Goal: Task Accomplishment & Management: Use online tool/utility

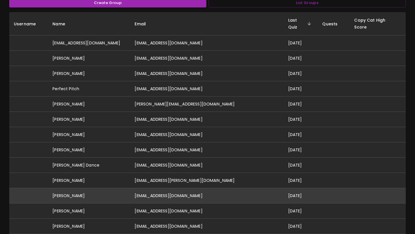
scroll to position [67, 0]
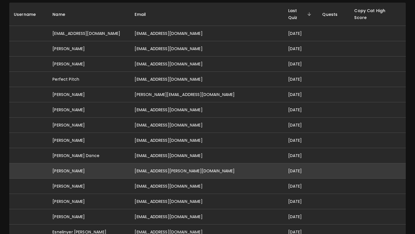
click at [100, 169] on td "[PERSON_NAME]" at bounding box center [89, 170] width 82 height 15
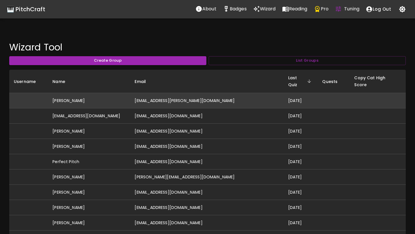
click at [94, 99] on td "[PERSON_NAME]" at bounding box center [89, 100] width 82 height 15
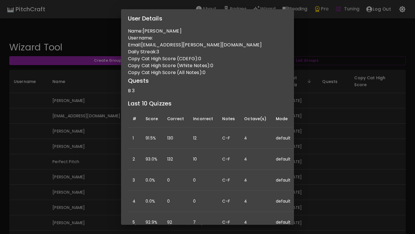
click at [69, 170] on div "User Details Name: Abigail Hinchcliffe Username: Email: abigail.r.hinchcliffe@g…" at bounding box center [207, 117] width 415 height 234
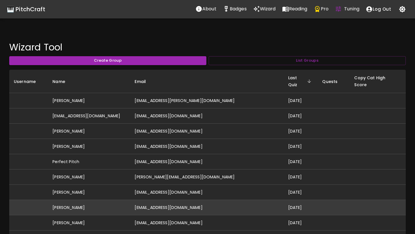
click at [122, 204] on td "[PERSON_NAME]" at bounding box center [89, 207] width 82 height 15
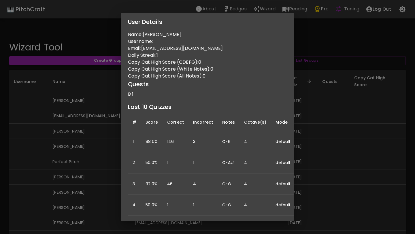
click at [27, 150] on div "User Details Name: Madhavi Gavirneni Username: Email: mgavirneni@gmail.com Dail…" at bounding box center [207, 117] width 415 height 234
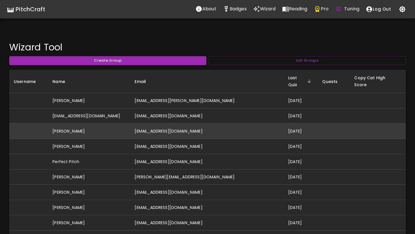
click at [53, 126] on td "[PERSON_NAME]" at bounding box center [89, 131] width 82 height 15
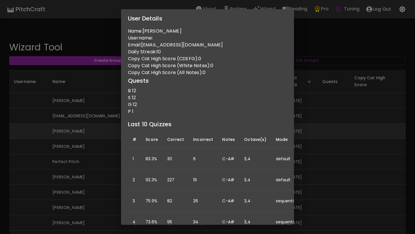
click at [53, 126] on div "User Details Name: Skyler Barron Username: Email: skylermayb@gmail.com Daily St…" at bounding box center [207, 117] width 415 height 234
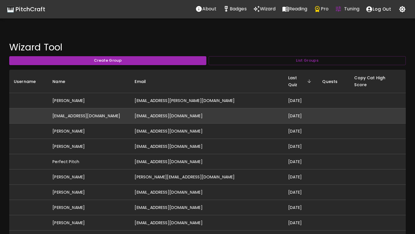
click at [64, 112] on td "[EMAIL_ADDRESS][DOMAIN_NAME]" at bounding box center [89, 115] width 82 height 15
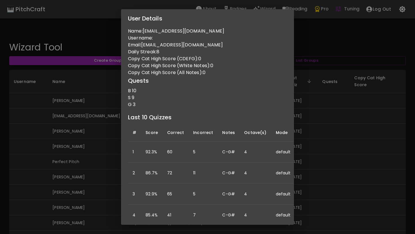
click at [61, 128] on div "User Details Name: donovanbronwyn-teaching@yahoo.com.au Username: Email: donova…" at bounding box center [207, 117] width 415 height 234
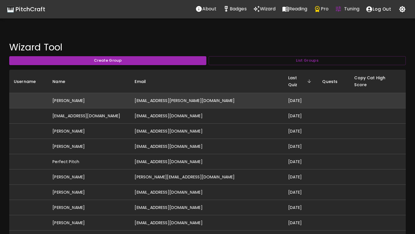
click at [69, 97] on td "[PERSON_NAME]" at bounding box center [89, 100] width 82 height 15
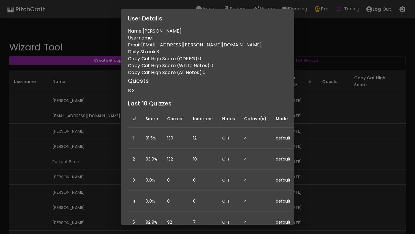
click at [75, 142] on div "User Details Name: Abigail Hinchcliffe Username: Email: abigail.r.hinchcliffe@g…" at bounding box center [207, 117] width 415 height 234
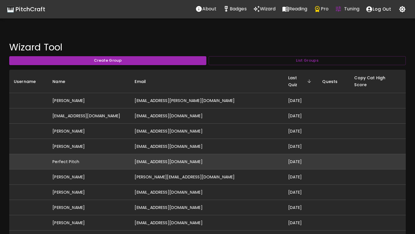
click at [77, 162] on td "Perfect Pitch" at bounding box center [89, 161] width 82 height 15
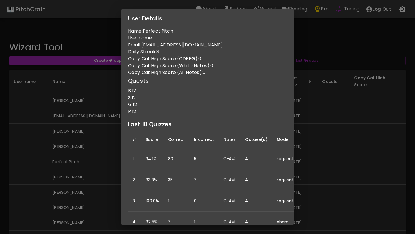
click at [70, 173] on div "User Details Name: Perfect Pitch Username: Email: idonthaveperfectpitch@gmail.c…" at bounding box center [207, 117] width 415 height 234
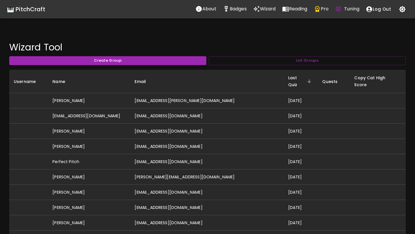
click at [70, 173] on td "[PERSON_NAME]" at bounding box center [89, 176] width 82 height 15
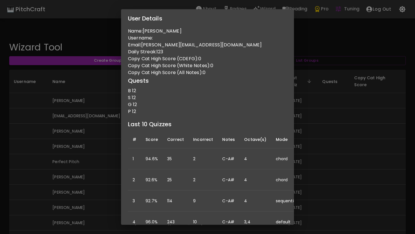
click at [70, 173] on div "User Details Name: David Hall Username: Email: david@hallmusicproductions.com D…" at bounding box center [207, 117] width 415 height 234
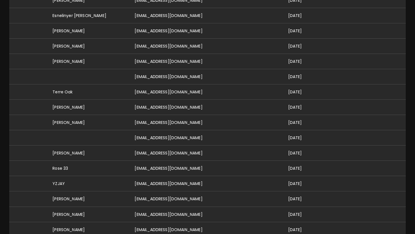
scroll to position [299, 0]
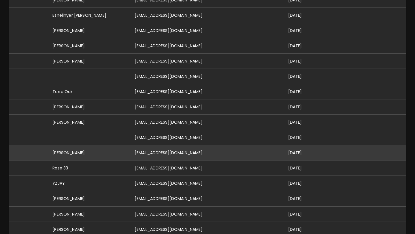
click at [247, 149] on td "[EMAIL_ADDRESS][DOMAIN_NAME]" at bounding box center [206, 152] width 153 height 15
